Goal: Navigation & Orientation: Find specific page/section

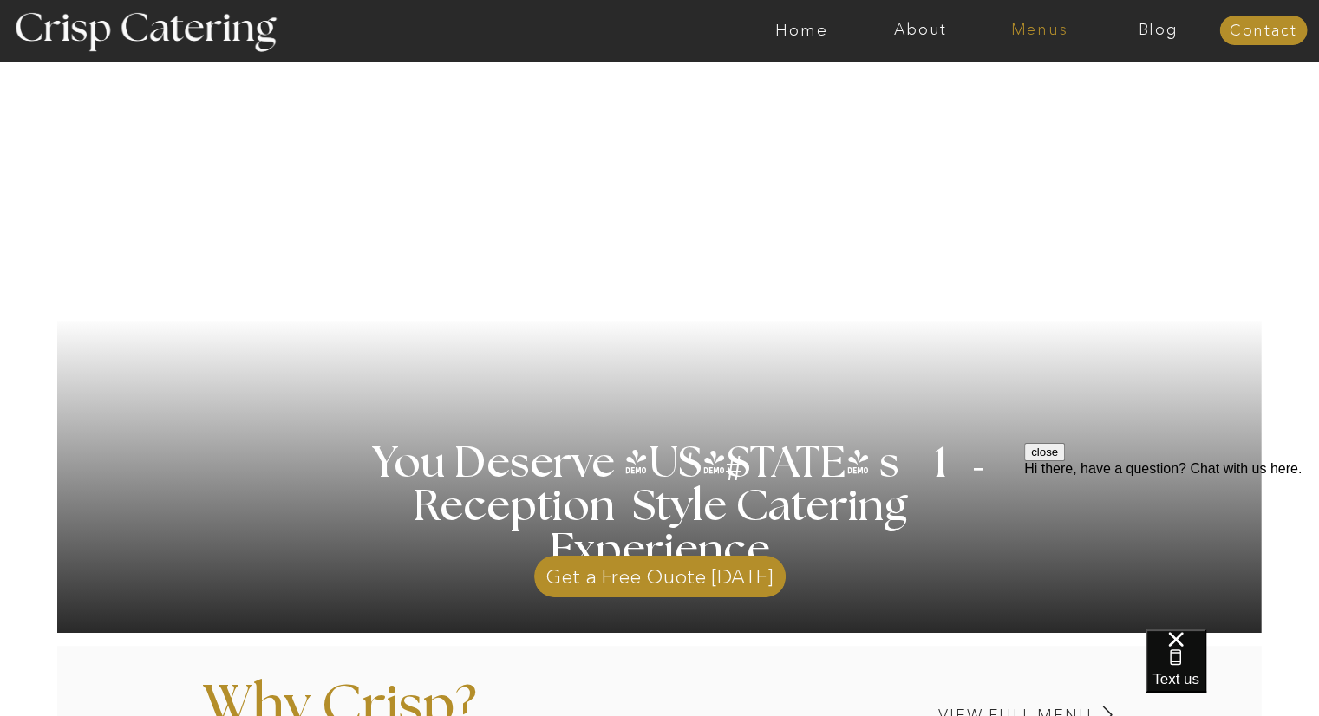
click at [1009, 32] on nav "Menus" at bounding box center [1039, 30] width 119 height 17
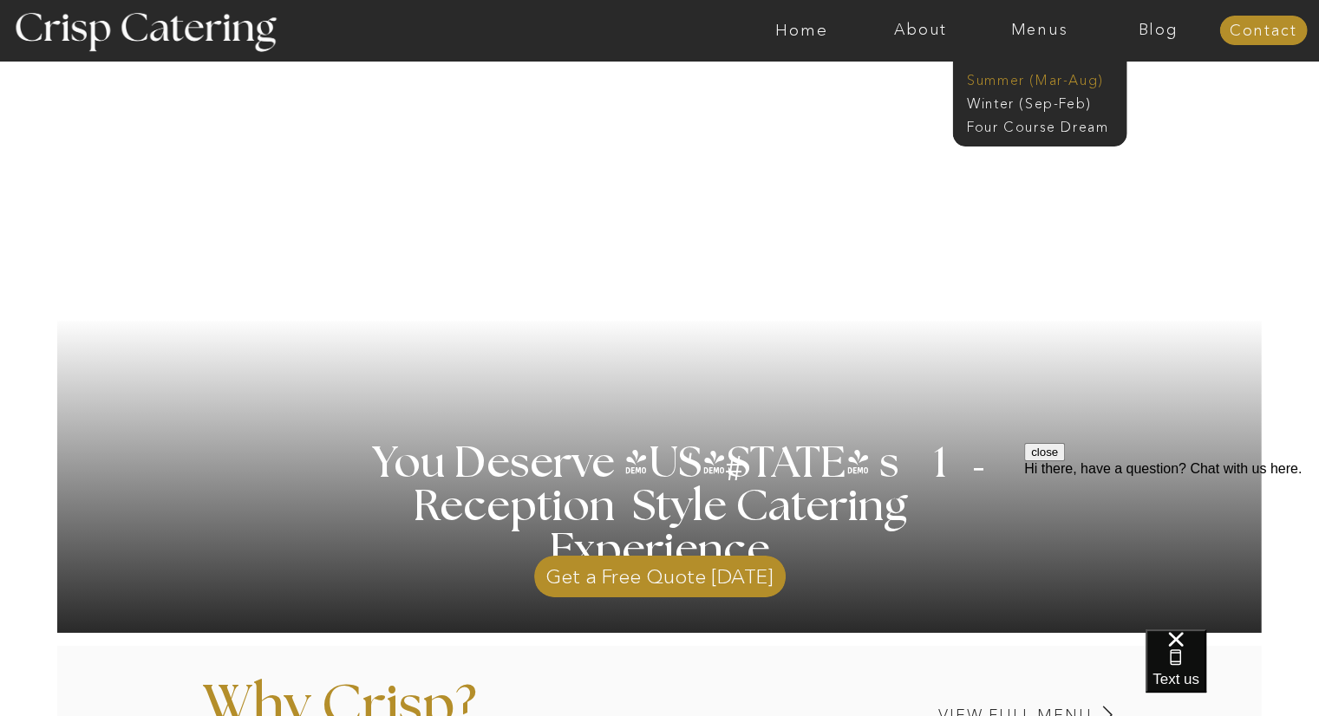
click at [992, 79] on nav "Summer (Mar-Aug)" at bounding box center [1044, 78] width 155 height 16
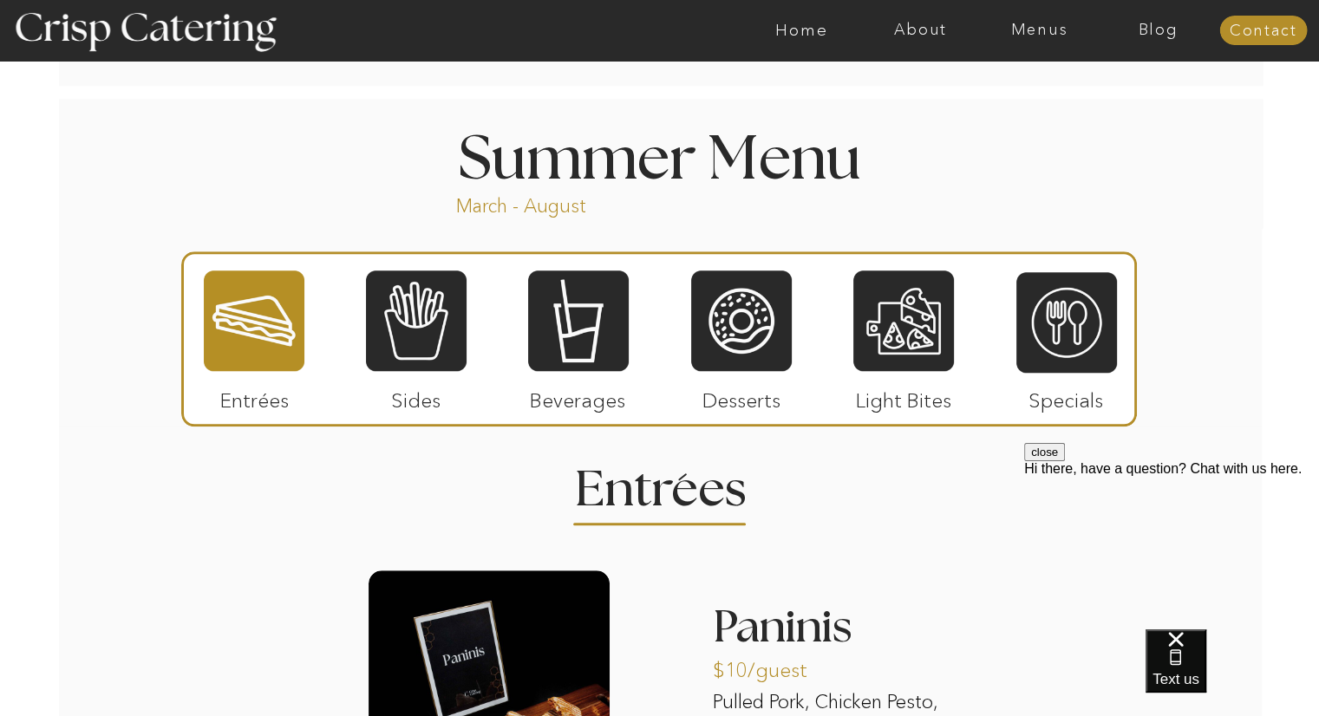
scroll to position [1387, 0]
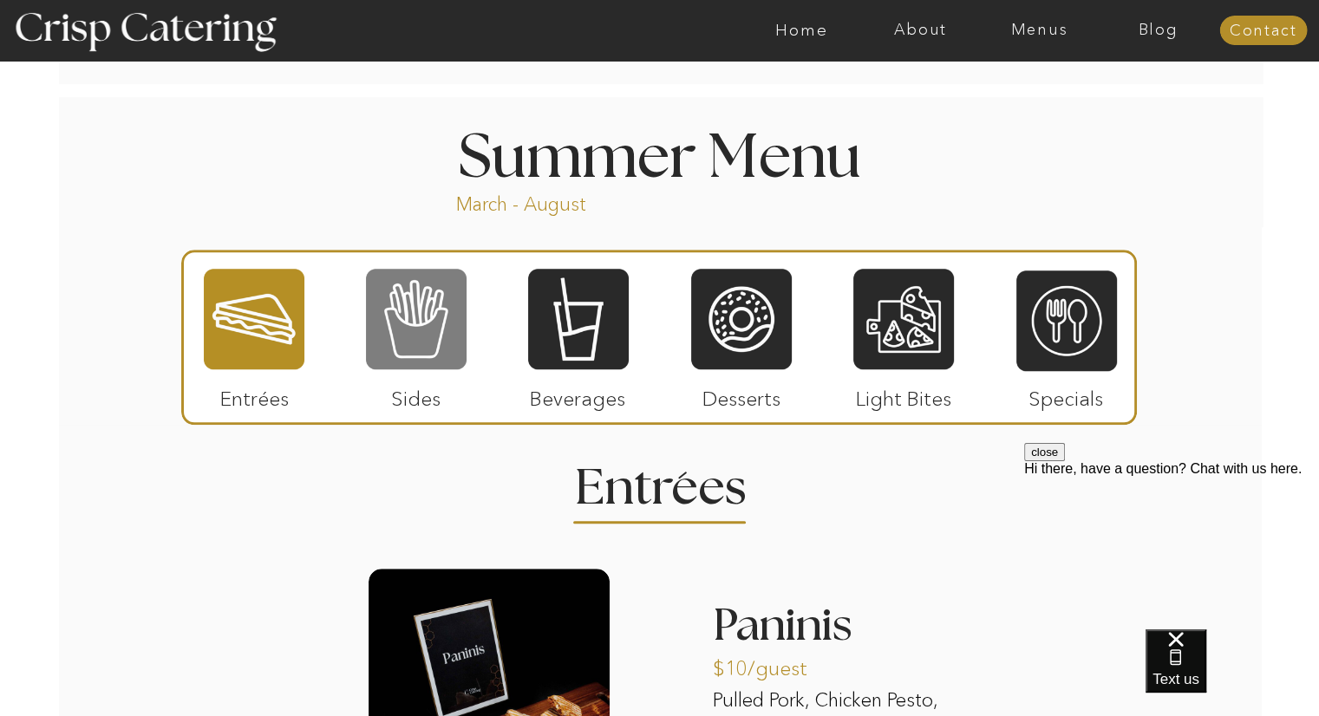
click at [457, 342] on div at bounding box center [416, 319] width 101 height 104
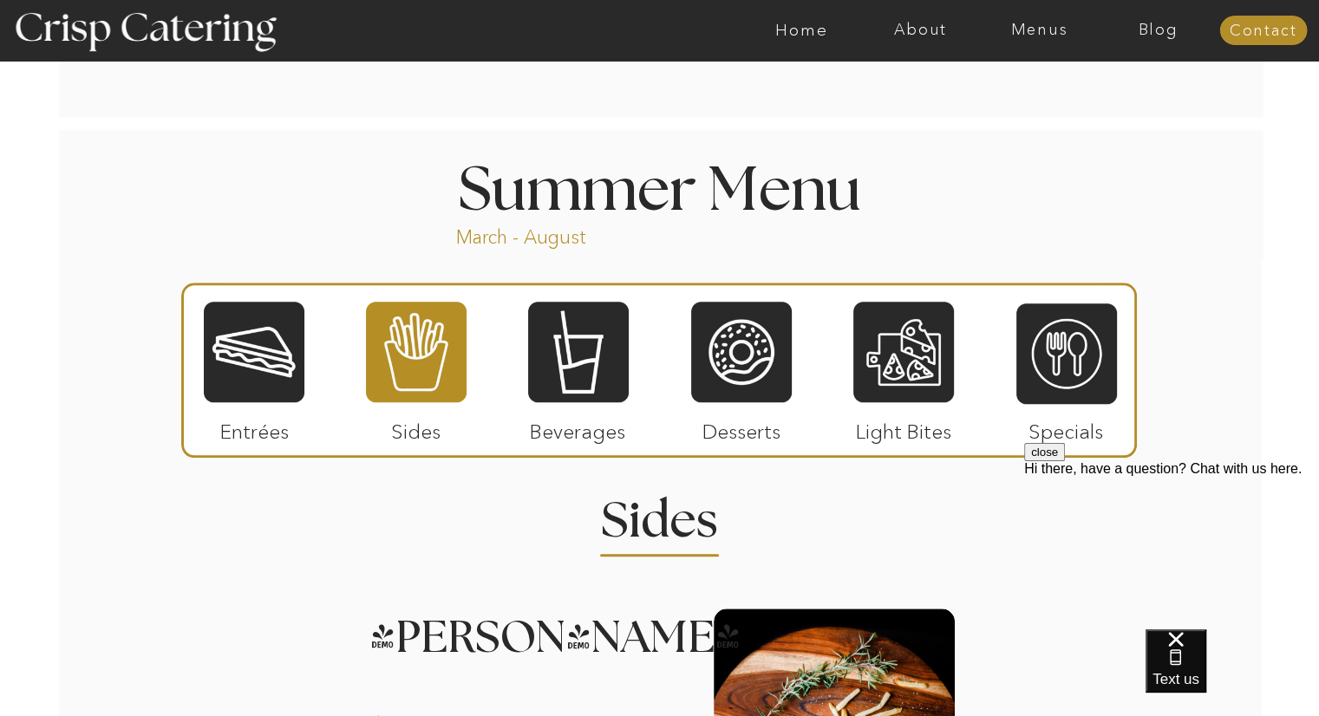
scroll to position [1350, 0]
